Goal: Task Accomplishment & Management: Complete application form

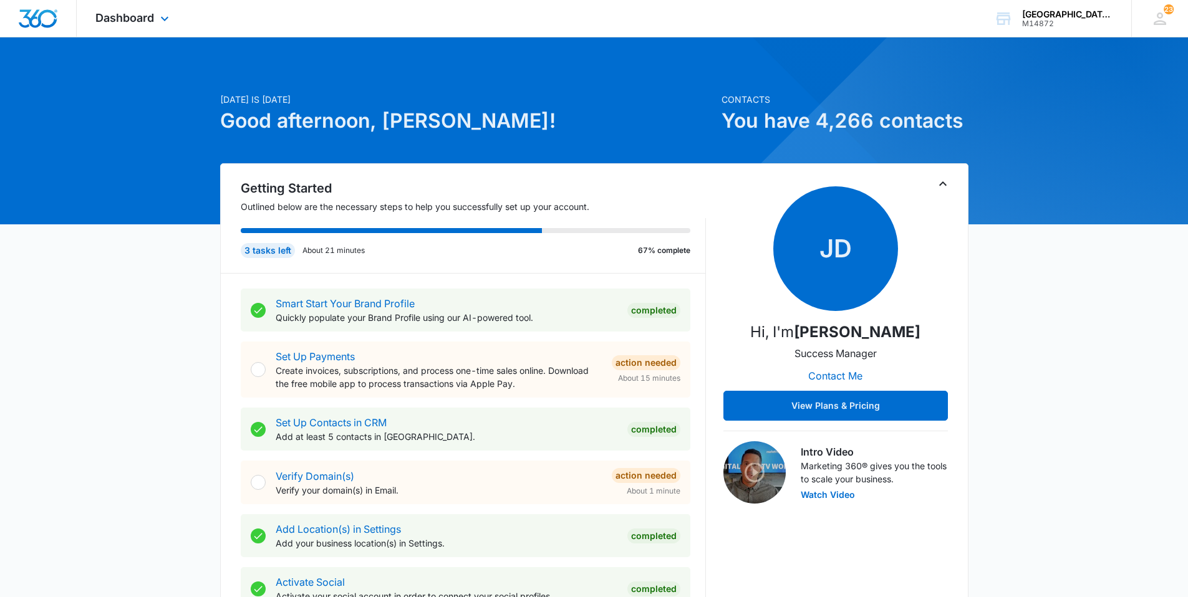
click at [156, 9] on div "Dashboard Apps Websites Forms CRM Email Social Content Ads Intelligence Files B…" at bounding box center [134, 18] width 114 height 37
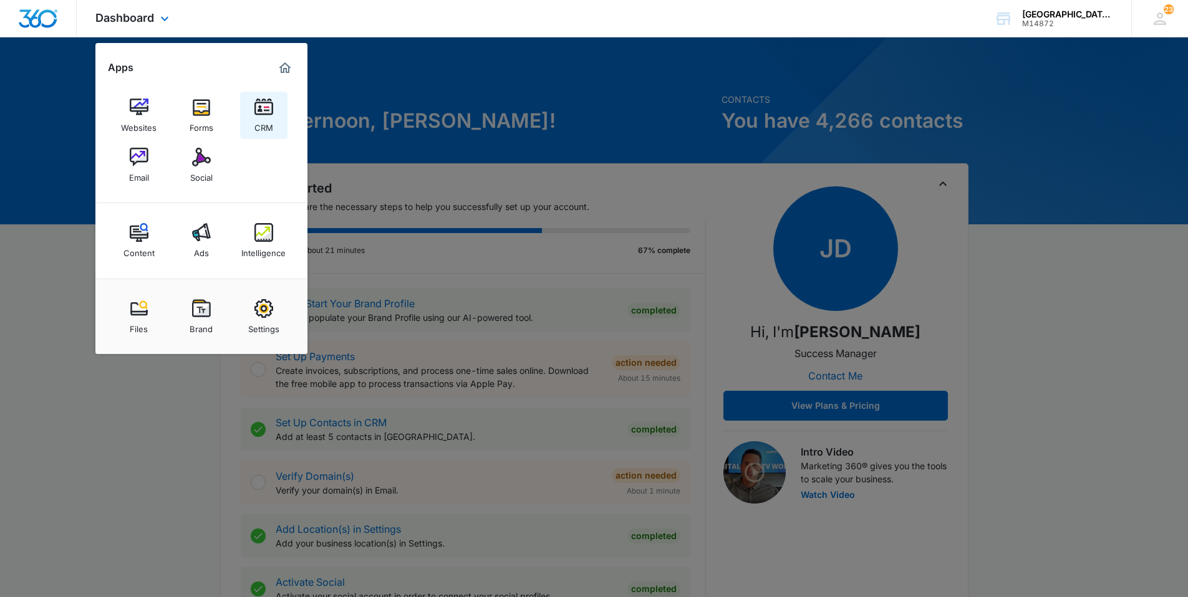
click at [267, 122] on div "CRM" at bounding box center [263, 125] width 19 height 16
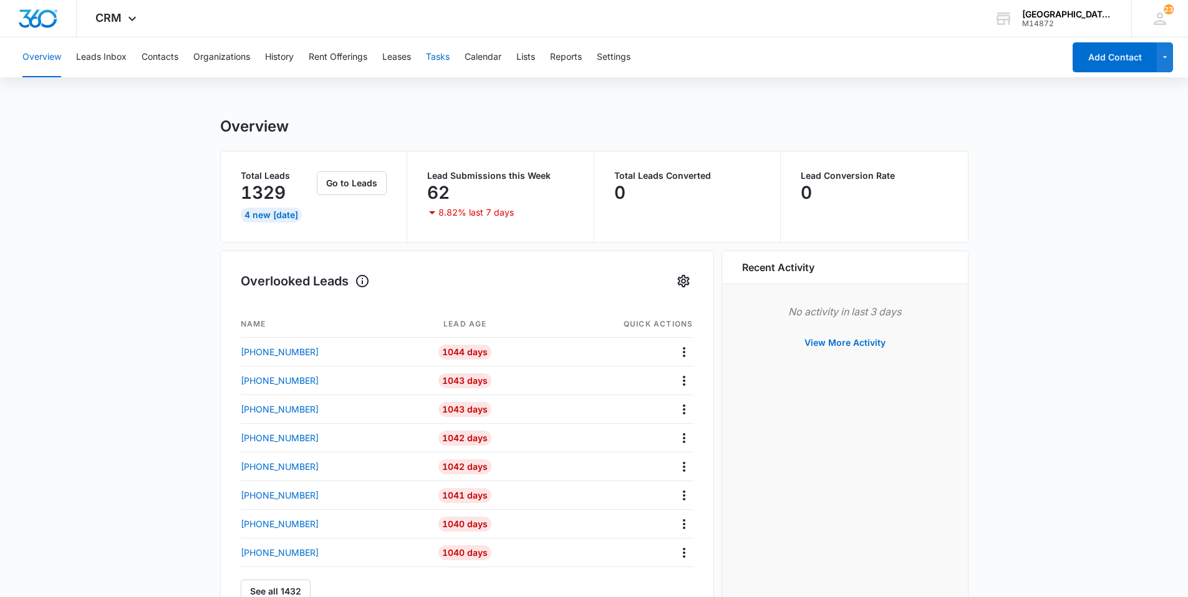
click at [437, 50] on button "Tasks" at bounding box center [438, 57] width 24 height 40
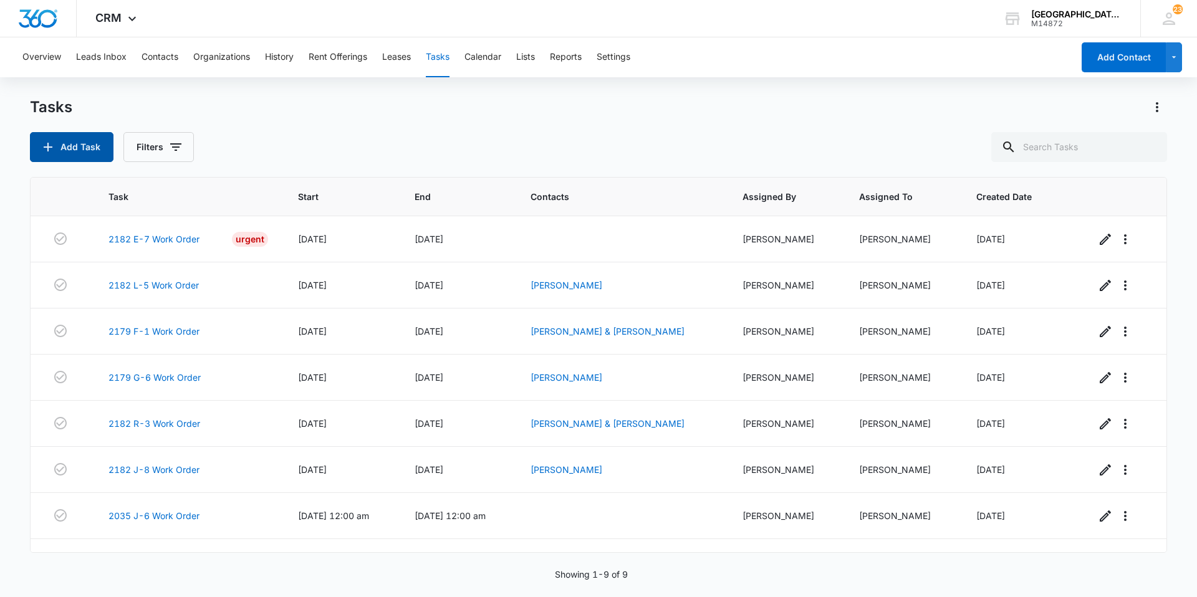
click at [91, 147] on button "Add Task" at bounding box center [72, 147] width 84 height 30
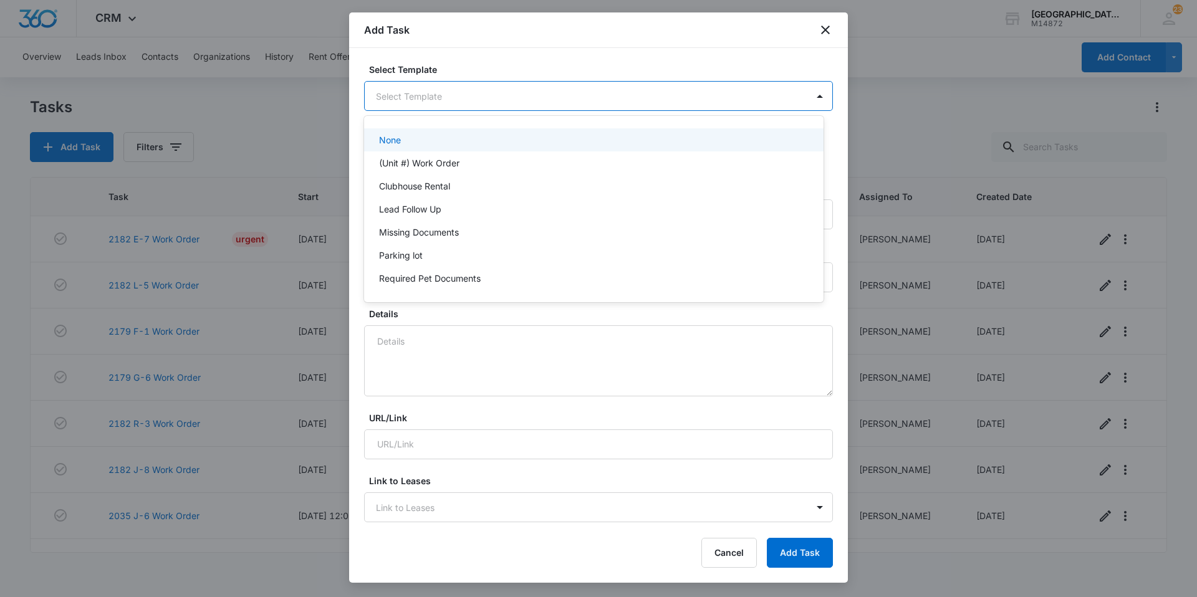
click at [460, 100] on body "CRM Apps Websites Forms CRM Email Social Content Ads Intelligence Files Brand S…" at bounding box center [598, 298] width 1197 height 597
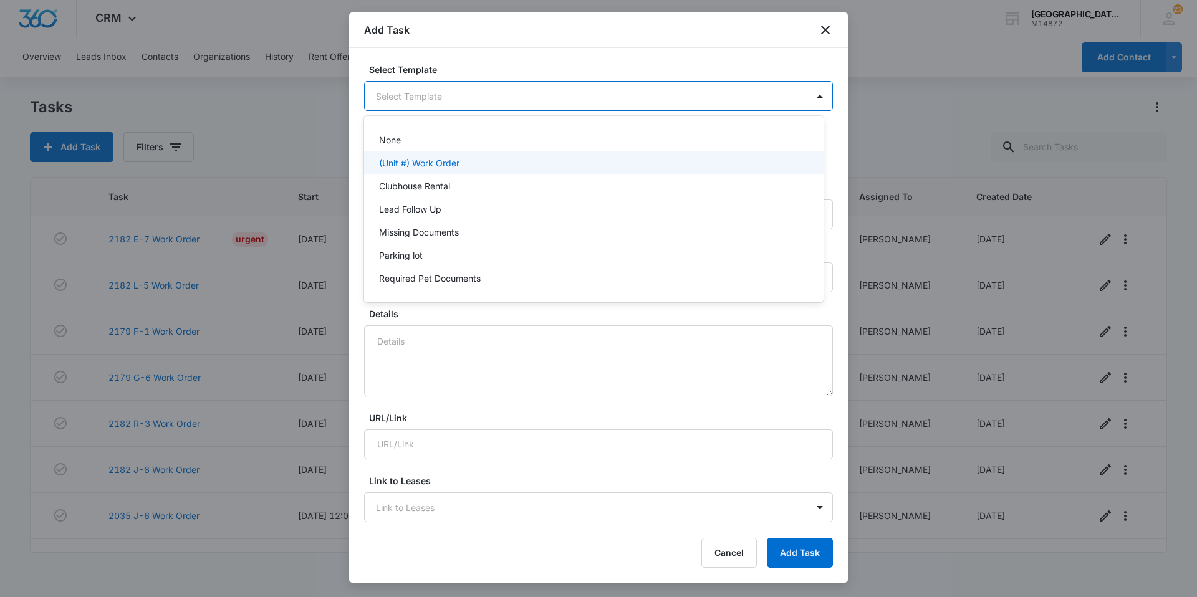
click at [449, 163] on p "(Unit #) Work Order" at bounding box center [419, 163] width 80 height 13
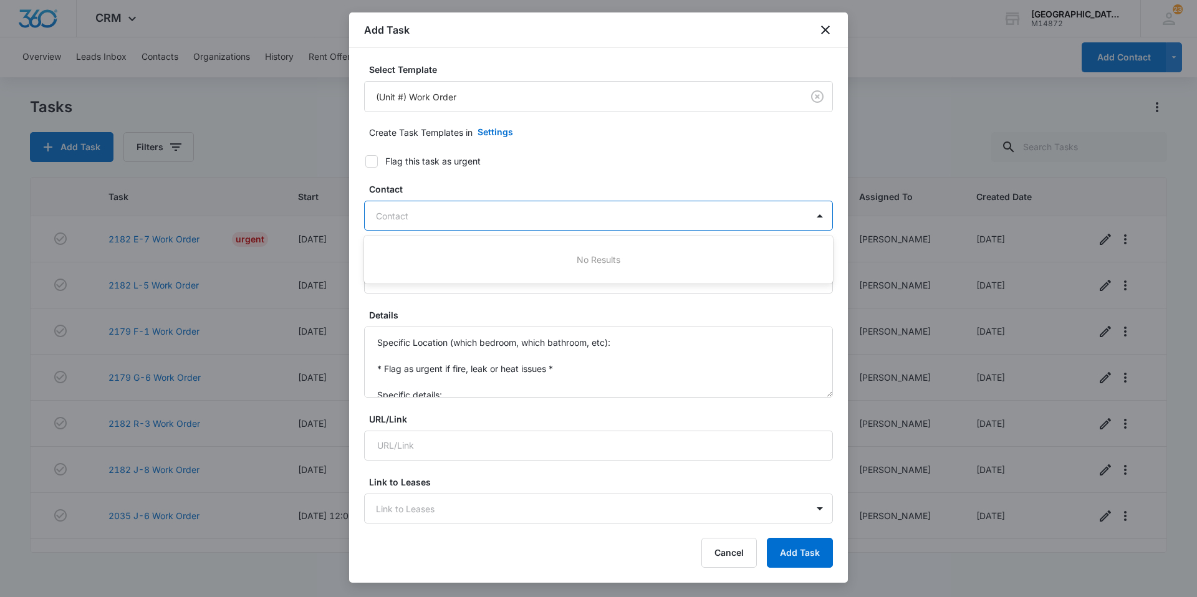
click at [420, 224] on div "Contact" at bounding box center [586, 216] width 443 height 28
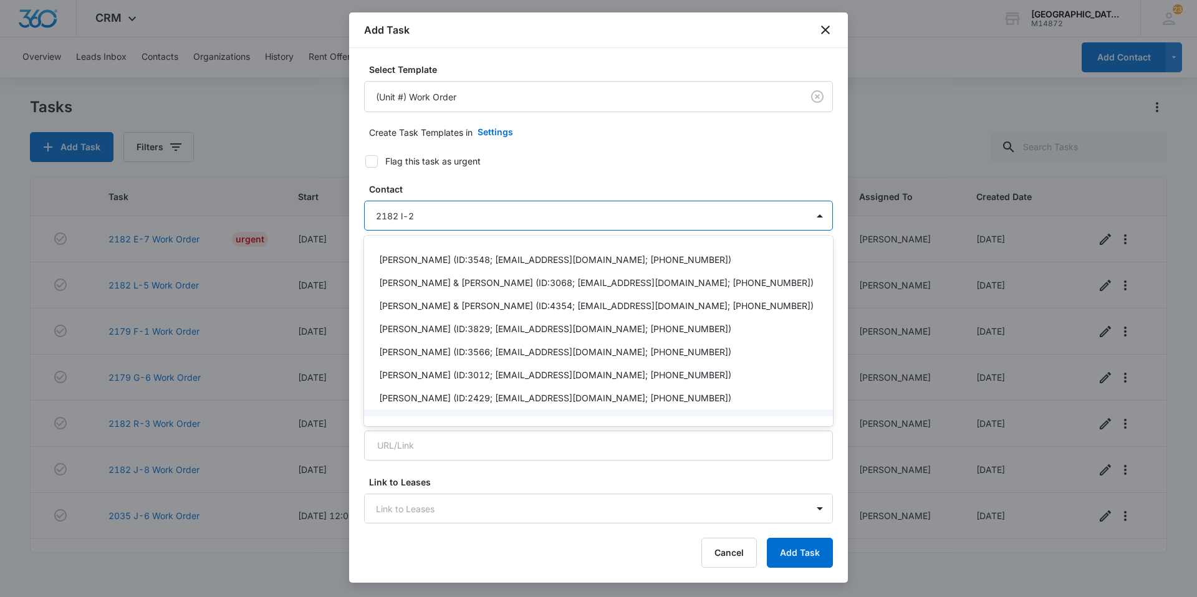
type input "2182 l-2"
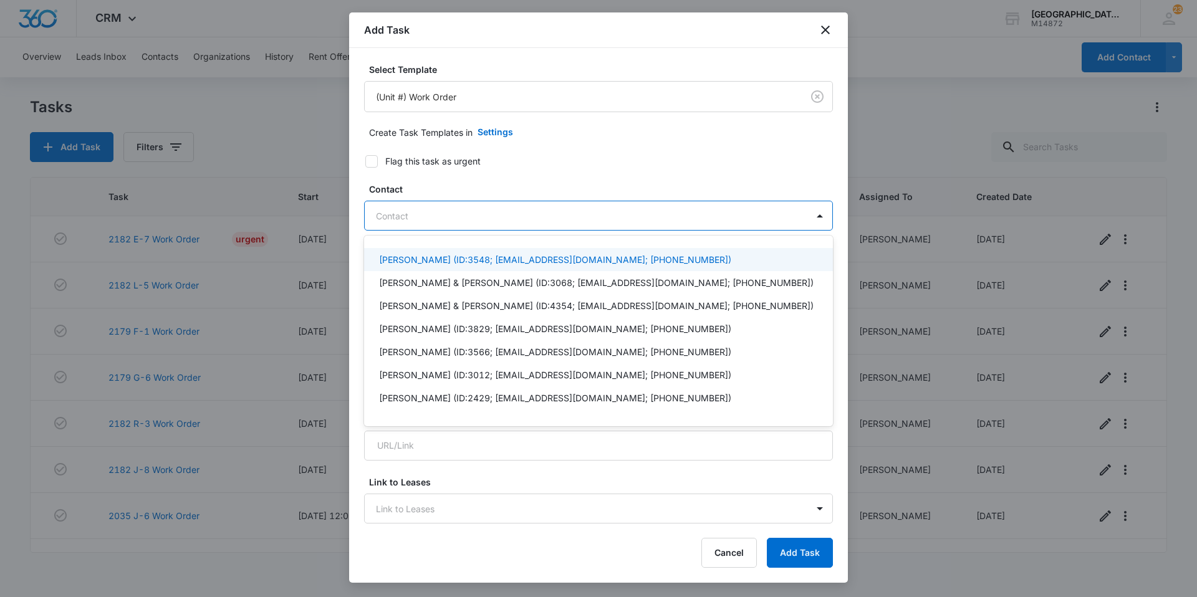
click at [499, 211] on div at bounding box center [591, 216] width 430 height 16
click at [493, 258] on p "[PERSON_NAME] (ID:3548; [EMAIL_ADDRESS][DOMAIN_NAME]; [PHONE_NUMBER])" at bounding box center [555, 259] width 352 height 13
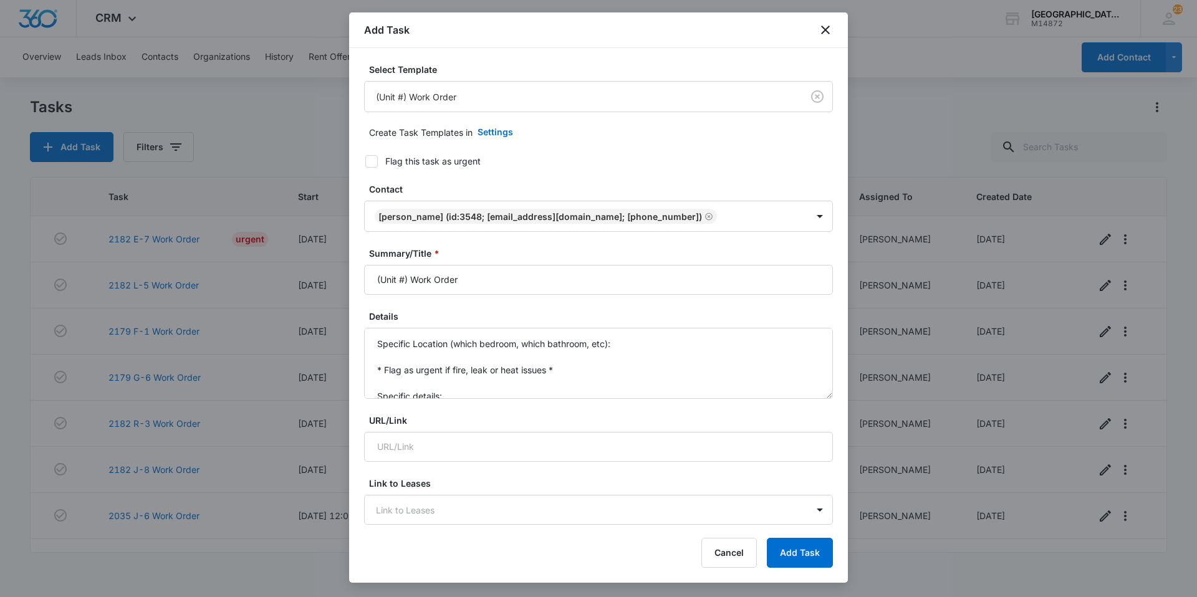
click at [587, 183] on label "Contact" at bounding box center [603, 189] width 469 height 13
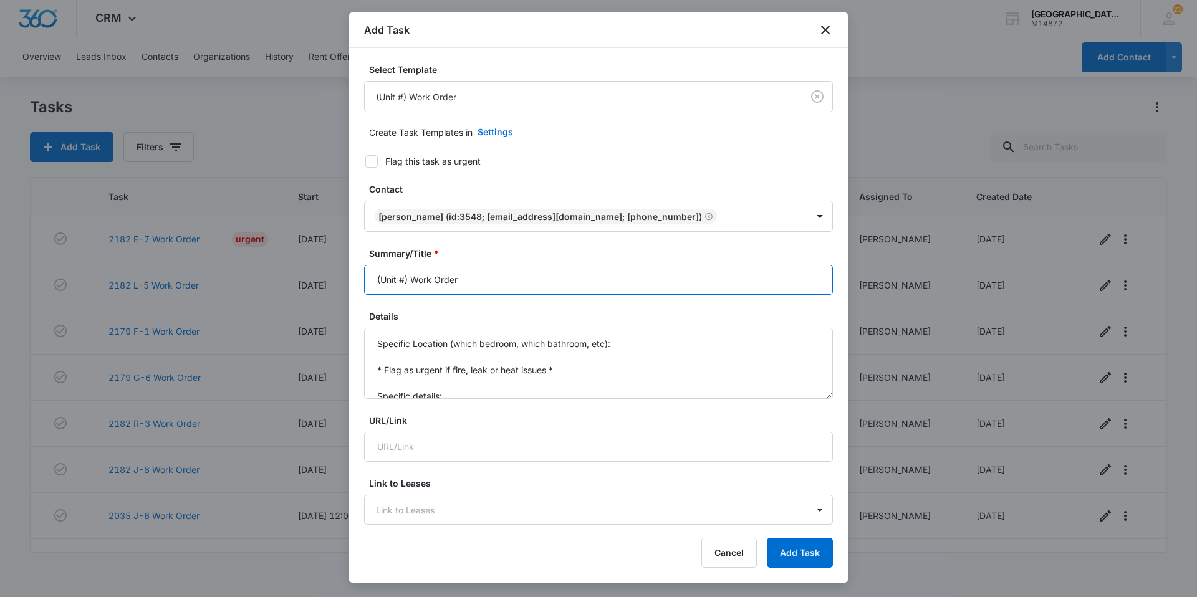
drag, startPoint x: 406, startPoint y: 281, endPoint x: 407, endPoint y: 274, distance: 7.6
click at [407, 274] on input "(Unit #) Work Order" at bounding box center [598, 280] width 469 height 30
drag, startPoint x: 408, startPoint y: 279, endPoint x: 375, endPoint y: 284, distance: 32.8
click at [375, 284] on input "(Unit )# Work Order" at bounding box center [598, 280] width 469 height 30
type input "2182 L-2 Work Order"
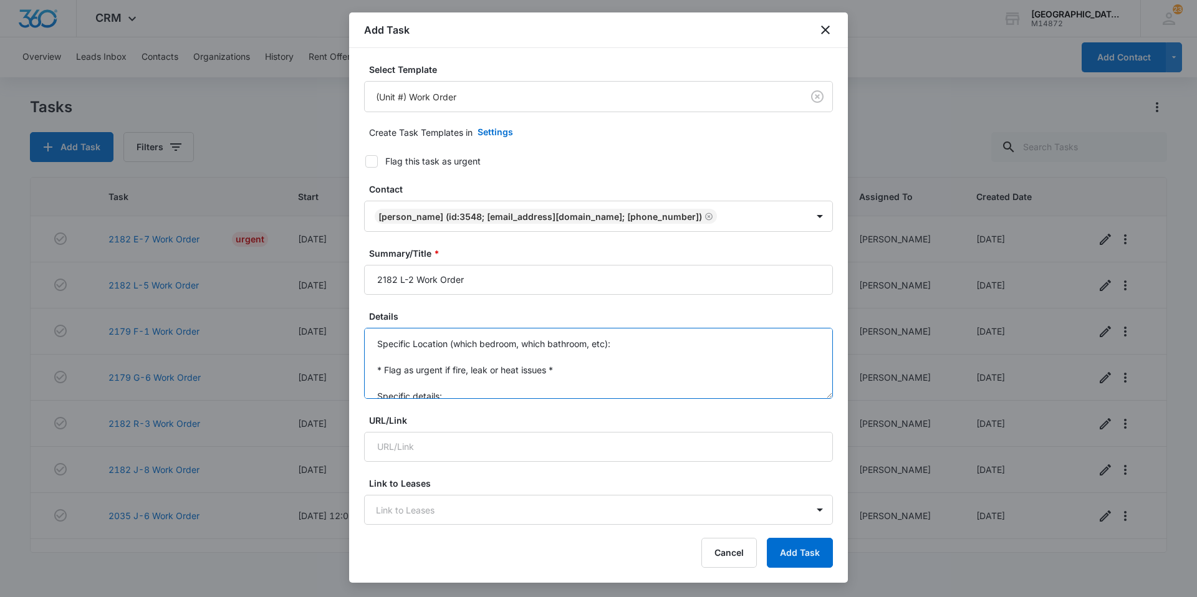
scroll to position [26, 0]
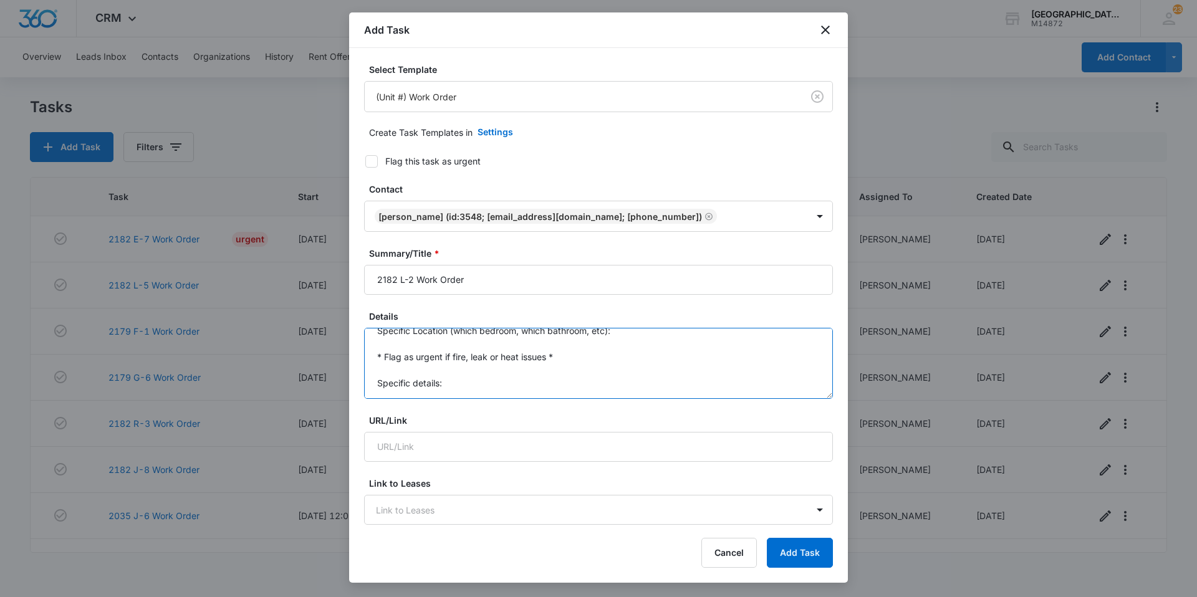
drag, startPoint x: 374, startPoint y: 339, endPoint x: 503, endPoint y: 394, distance: 139.7
click at [503, 394] on textarea "Specific Location (which bedroom, which bathroom, etc): * Flag as urgent if fir…" at bounding box center [598, 363] width 469 height 71
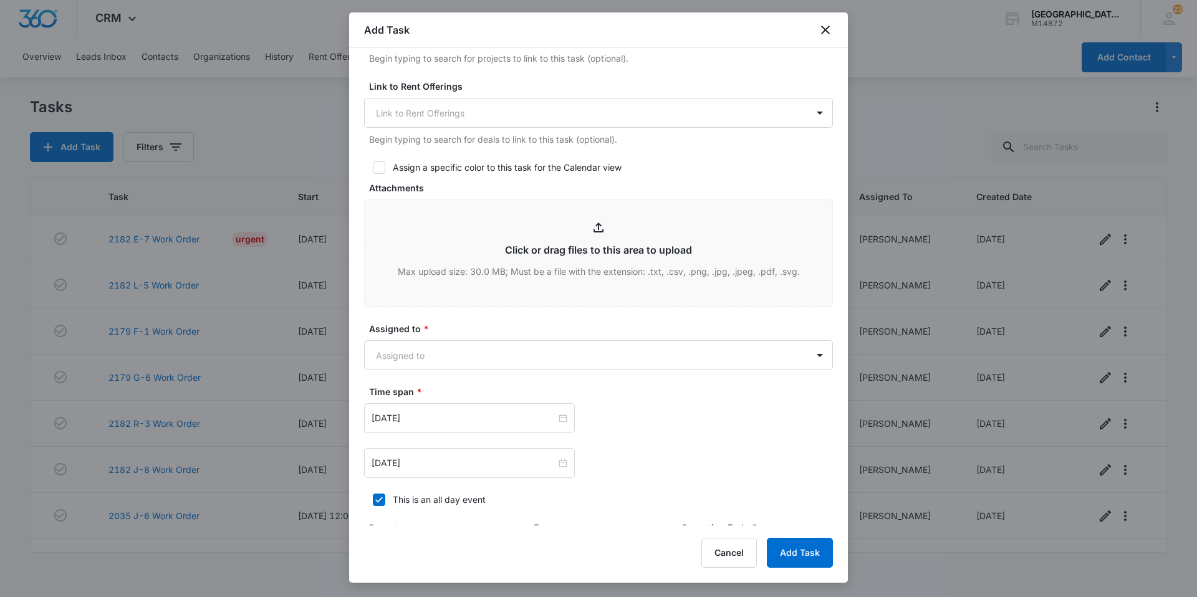
scroll to position [499, 0]
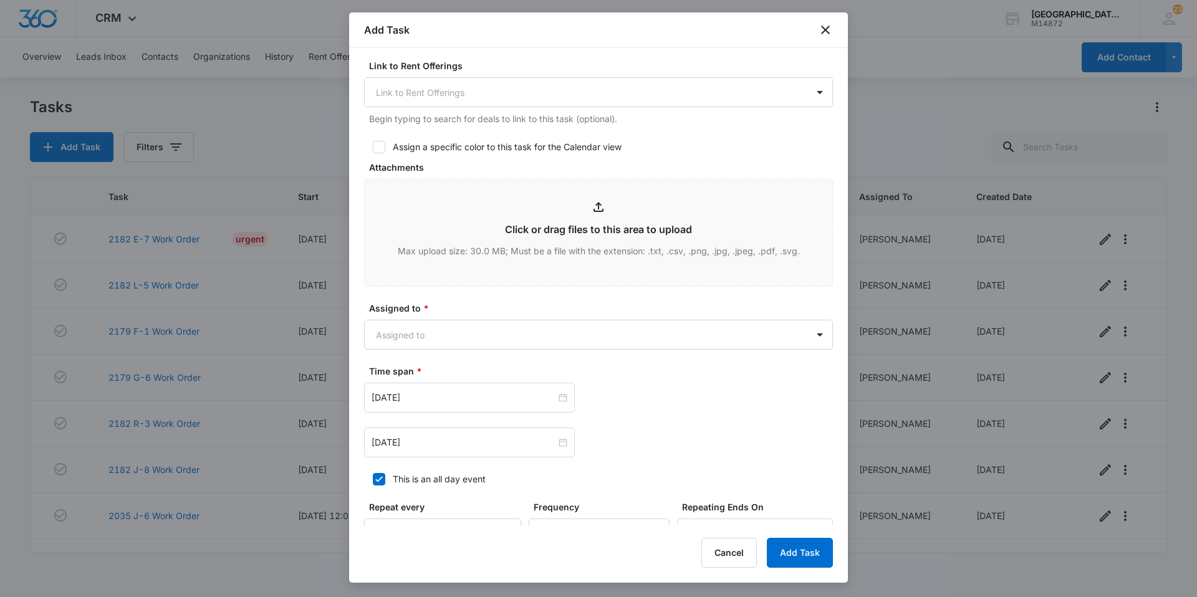
type textarea "kitchen faucet sprayer buttons get stuck when attempting to switch between mode…"
click at [450, 318] on div "Assigned to * Assigned to" at bounding box center [598, 326] width 469 height 48
click at [435, 348] on body "CRM Apps Websites Forms CRM Email Social Content Ads Intelligence Files Brand S…" at bounding box center [598, 298] width 1197 height 597
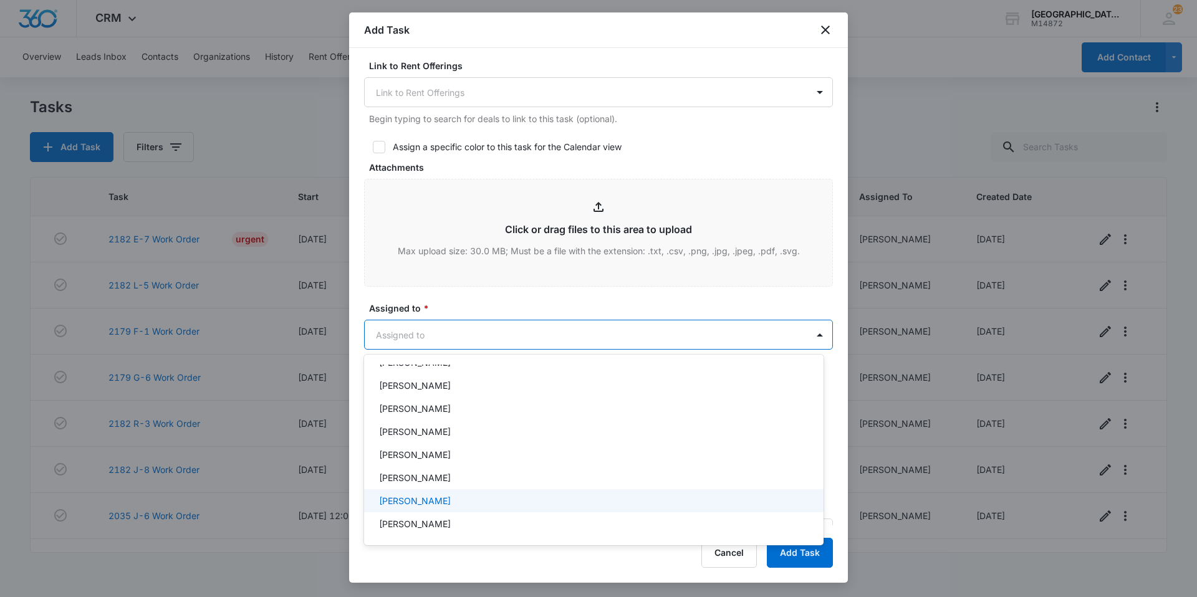
scroll to position [125, 0]
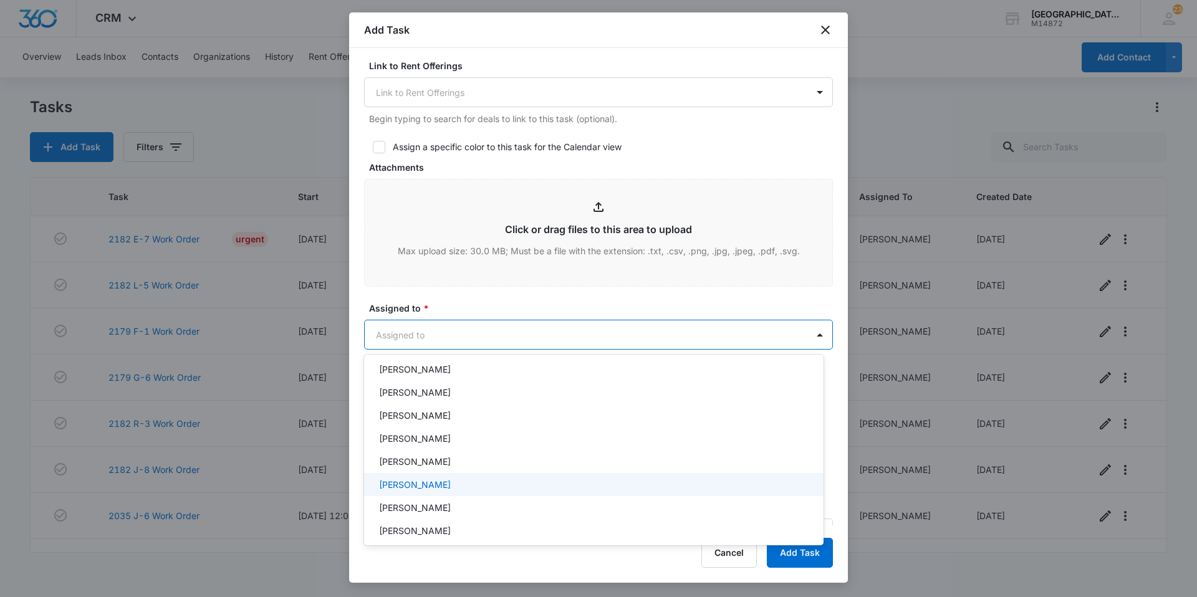
click at [432, 490] on p "[PERSON_NAME]" at bounding box center [415, 484] width 72 height 13
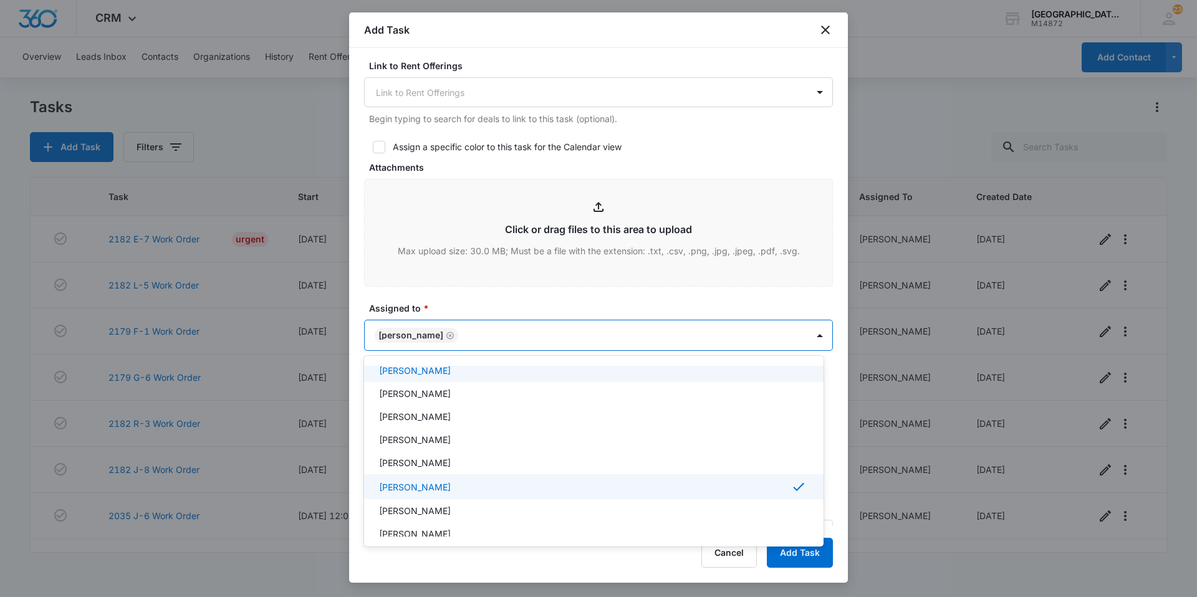
click at [480, 325] on div at bounding box center [598, 298] width 1197 height 597
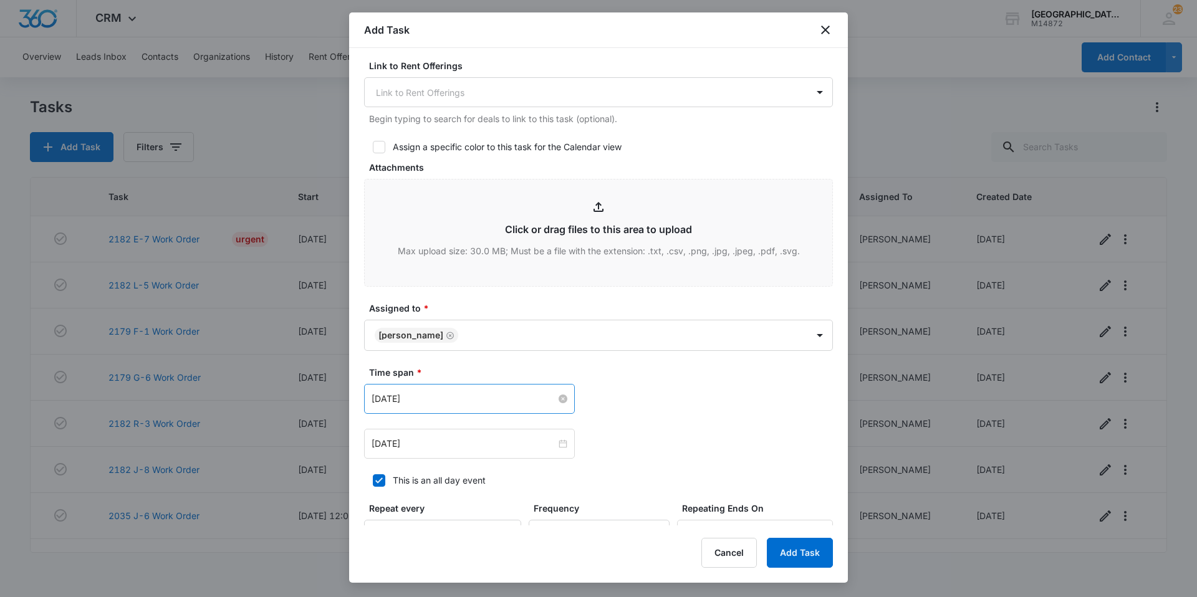
click at [473, 395] on input "[DATE]" at bounding box center [464, 399] width 185 height 14
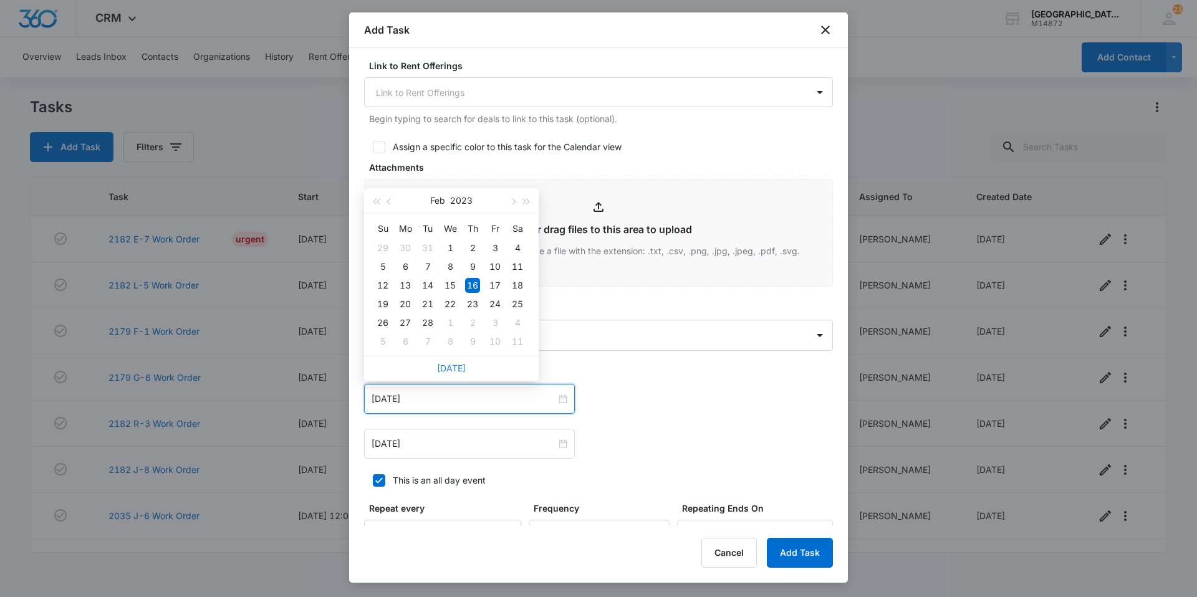
click at [448, 369] on link "[DATE]" at bounding box center [451, 368] width 29 height 11
type input "[DATE]"
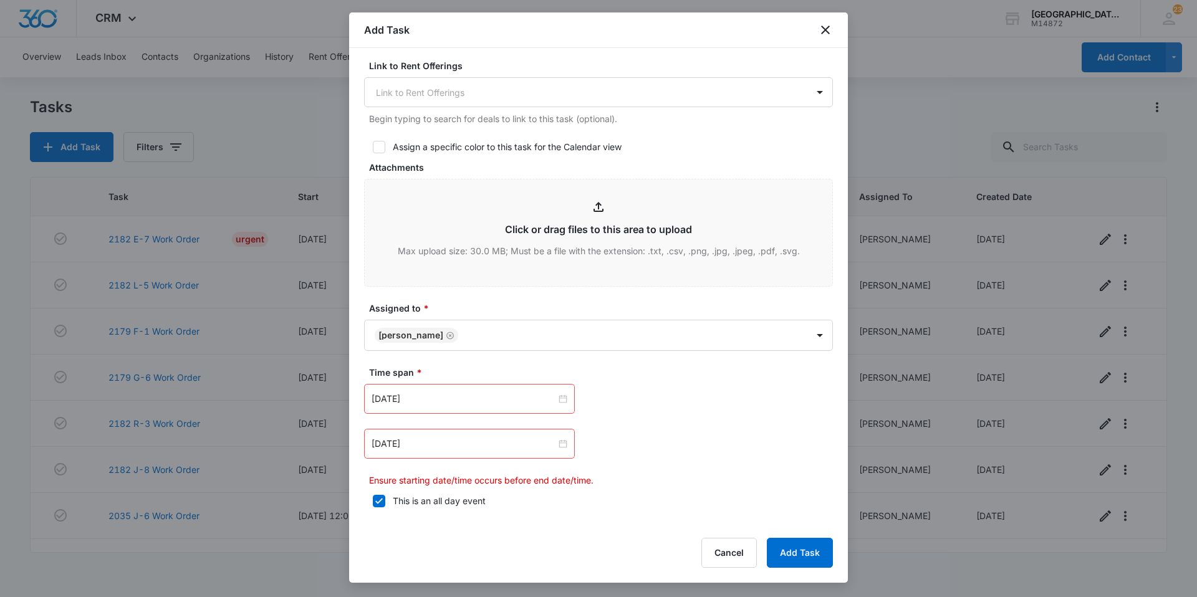
click at [454, 454] on div "[DATE]" at bounding box center [469, 444] width 211 height 30
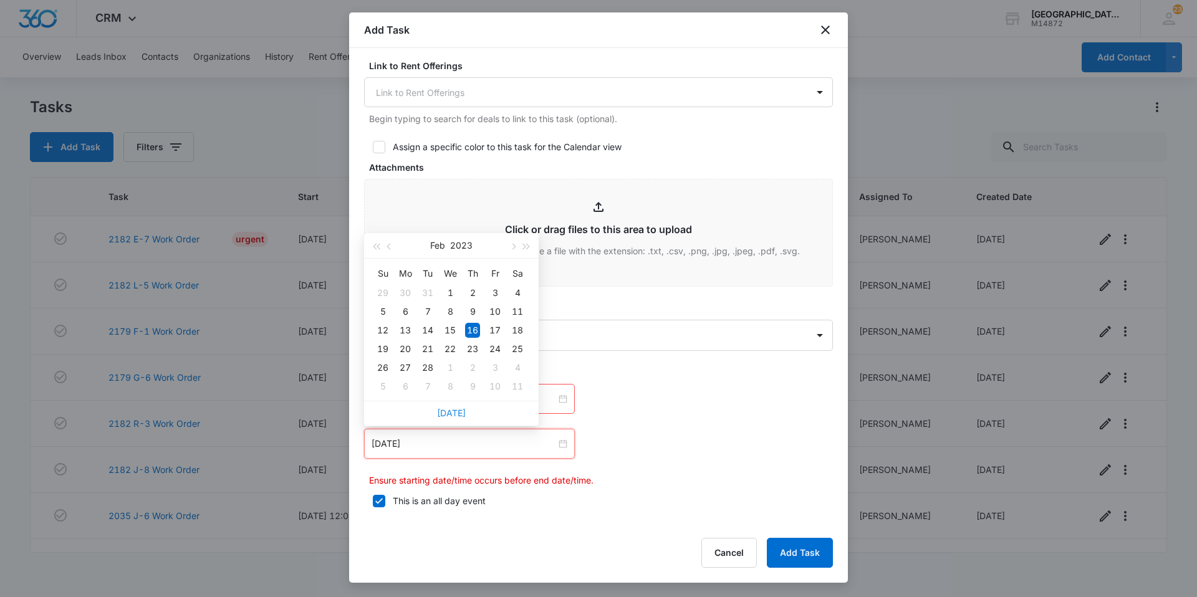
click at [460, 416] on link "[DATE]" at bounding box center [451, 413] width 29 height 11
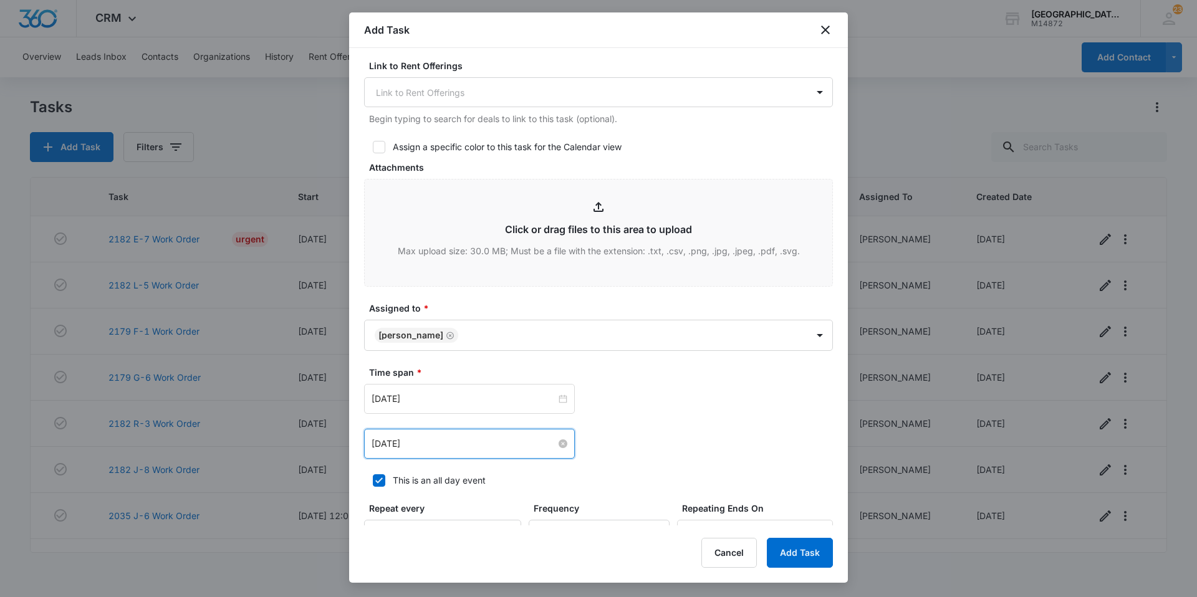
click at [463, 442] on input "[DATE]" at bounding box center [464, 444] width 185 height 14
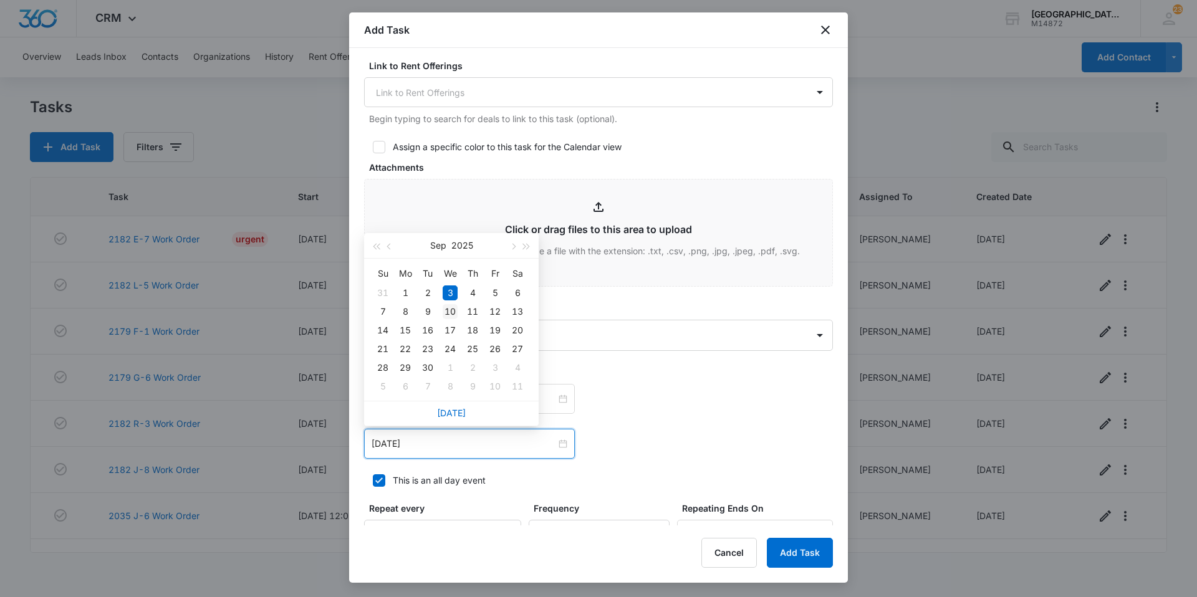
type input "[DATE]"
click at [448, 307] on div "10" at bounding box center [450, 311] width 15 height 15
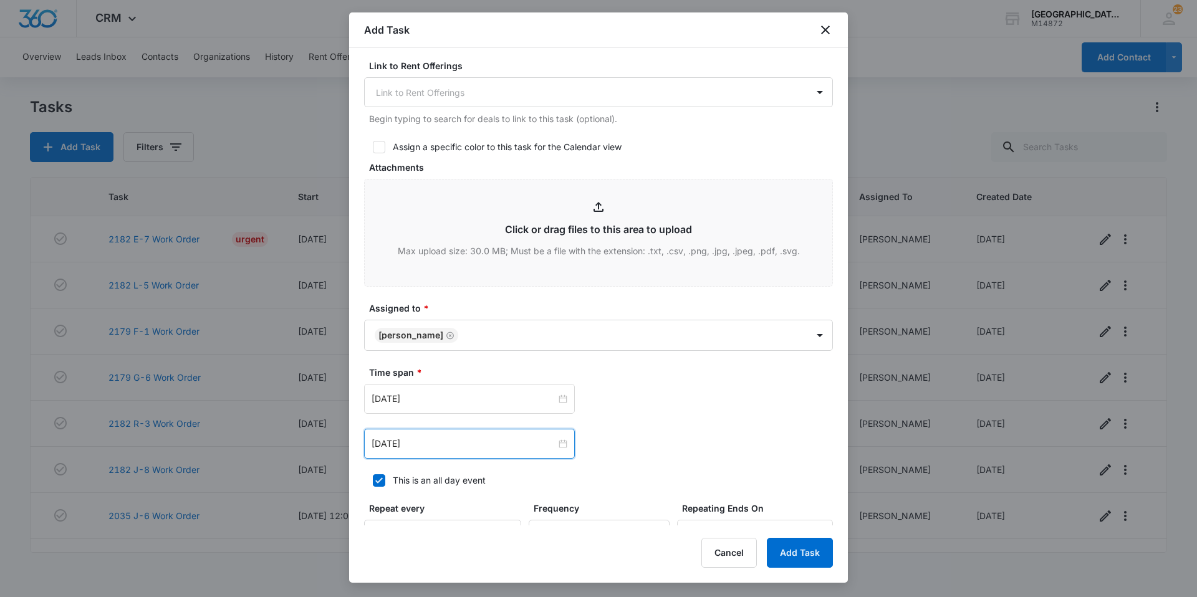
click at [694, 420] on div "[DATE] [DATE] Su Mo Tu We Th Fr Sa 31 1 2 3 4 5 6 7 8 9 10 11 12 13 14 15 16 17…" at bounding box center [598, 421] width 469 height 75
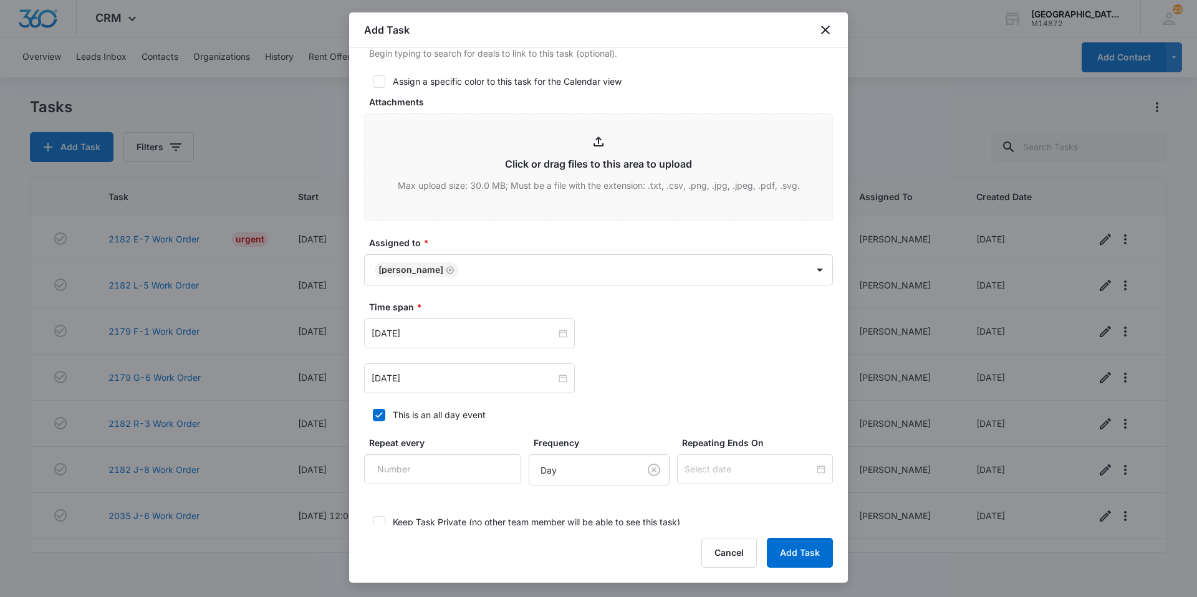
scroll to position [645, 0]
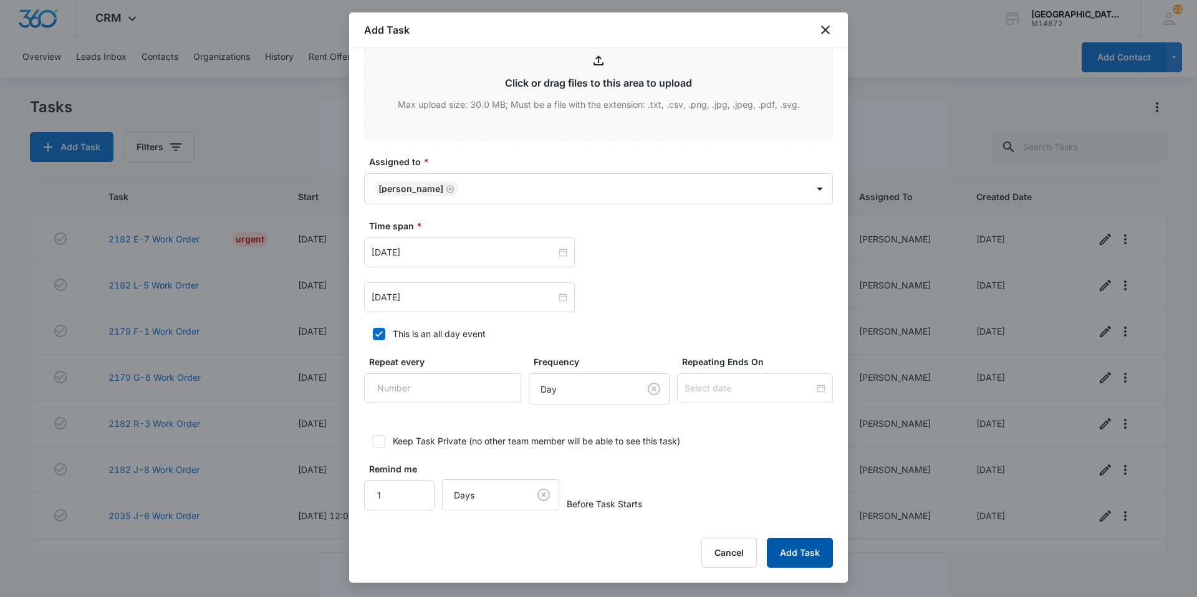
click at [795, 546] on button "Add Task" at bounding box center [800, 553] width 66 height 30
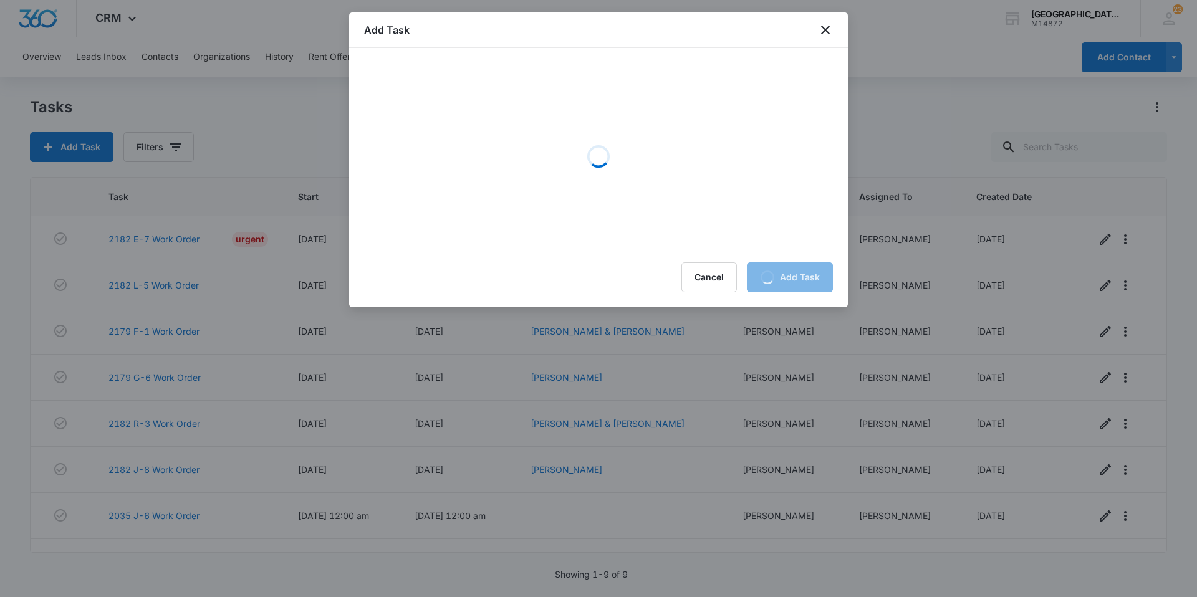
scroll to position [0, 0]
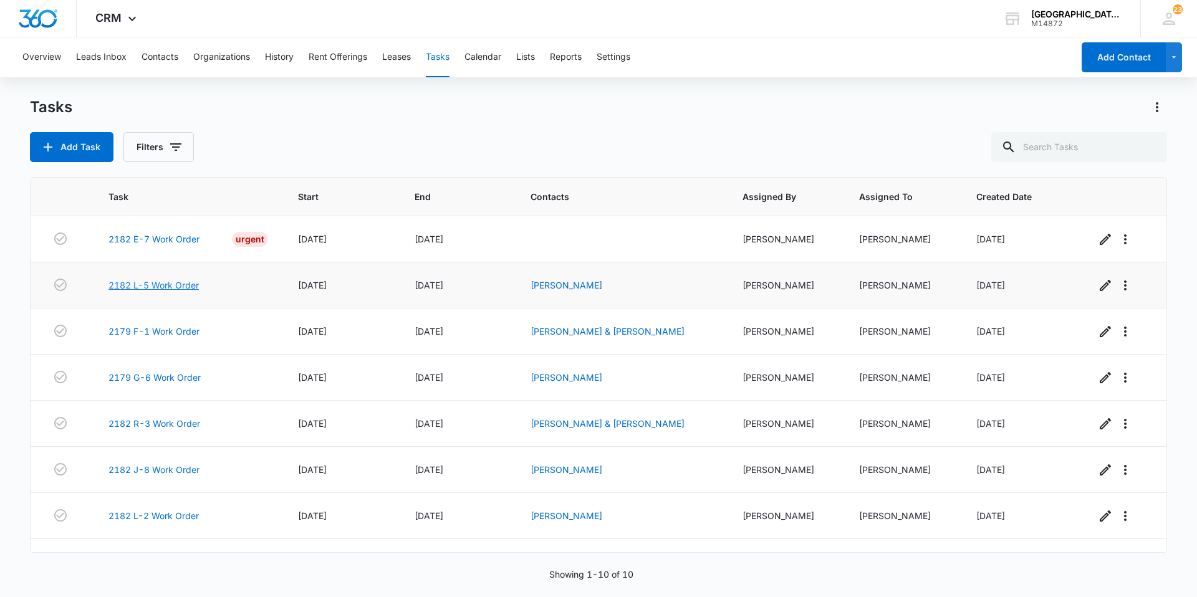
click at [161, 290] on link "2182 L-5 Work Order" at bounding box center [154, 285] width 90 height 13
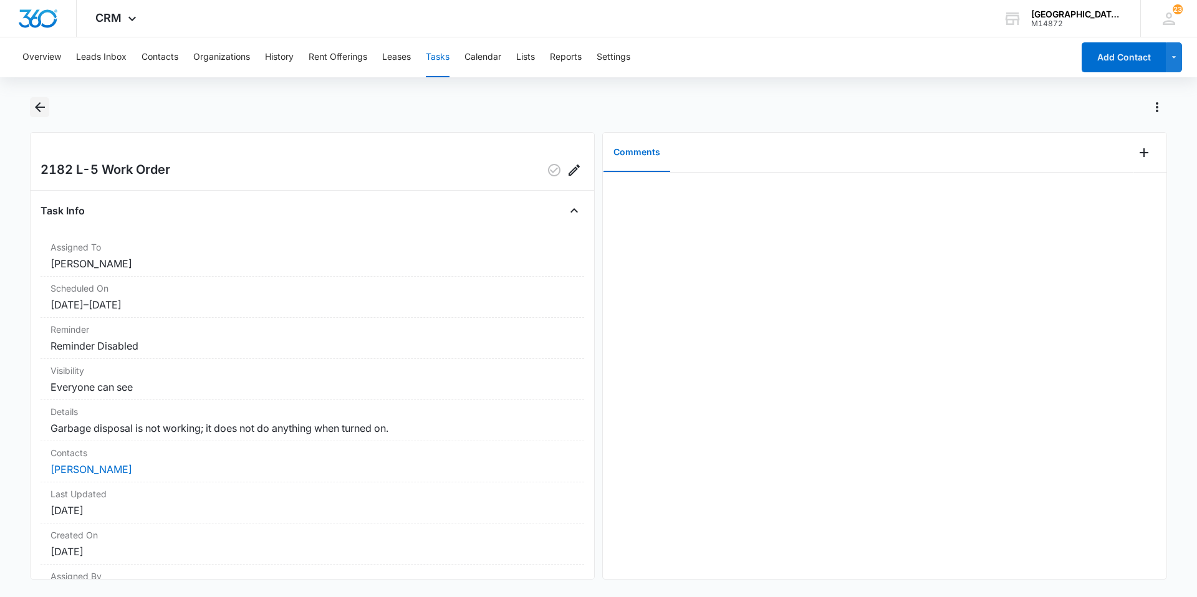
click at [45, 111] on icon "Back" at bounding box center [39, 107] width 15 height 15
